Goal: Browse casually

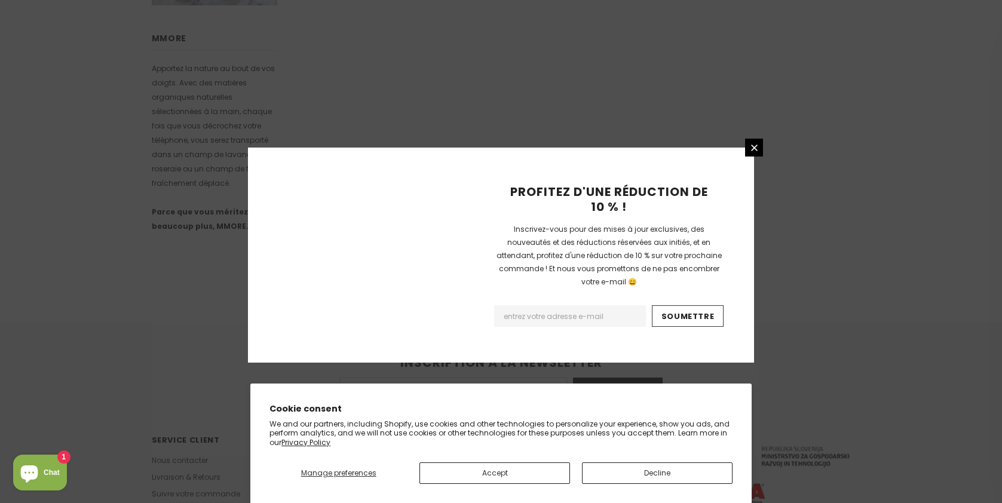
scroll to position [751, 0]
